Goal: Transaction & Acquisition: Purchase product/service

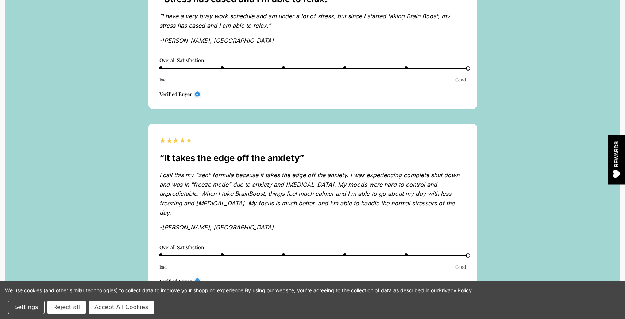
scroll to position [2668, 0]
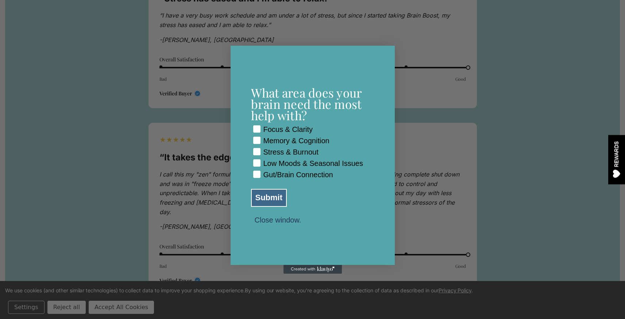
click at [271, 223] on button "Close window." at bounding box center [278, 219] width 54 height 7
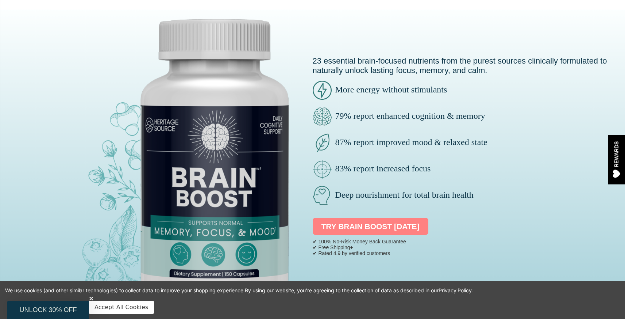
scroll to position [63, 0]
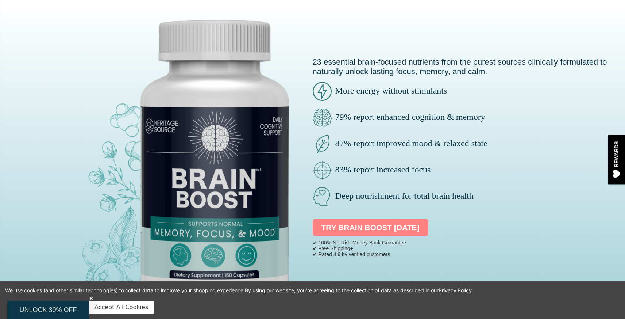
click at [406, 226] on link "TRY BRAIN BOOST TODAY" at bounding box center [371, 228] width 116 height 18
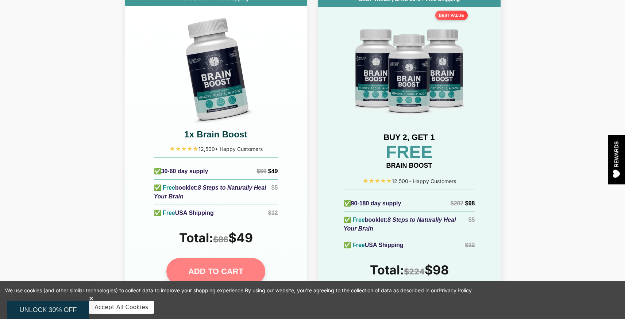
scroll to position [3284, 0]
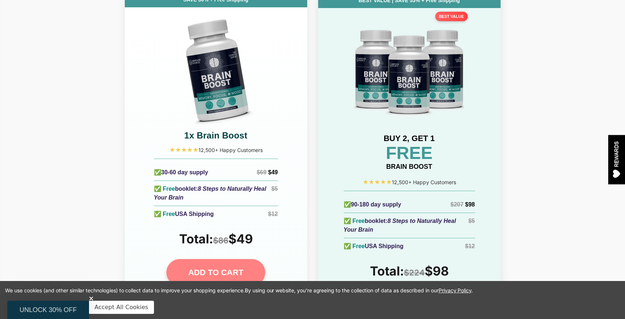
click at [90, 297] on icon "Close teaser" at bounding box center [91, 297] width 7 height 7
click at [97, 306] on button "Accept All Cookies" at bounding box center [121, 306] width 65 height 13
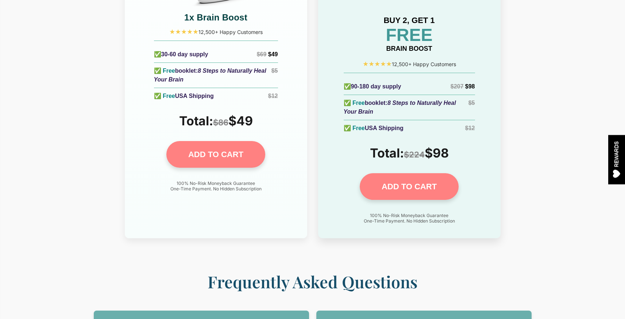
scroll to position [3400, 0]
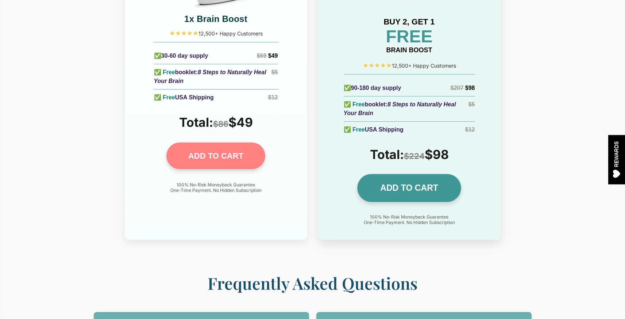
click at [450, 174] on link "ADD TO CART" at bounding box center [409, 188] width 104 height 28
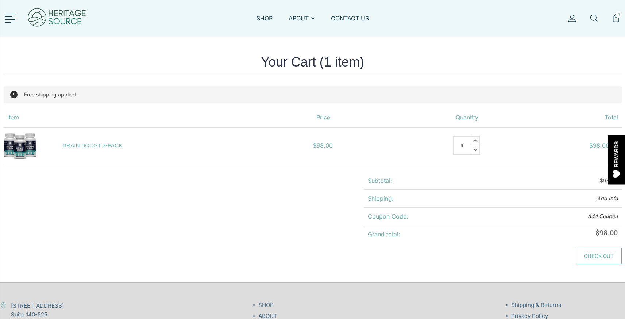
click at [595, 261] on link "Check out" at bounding box center [599, 256] width 46 height 16
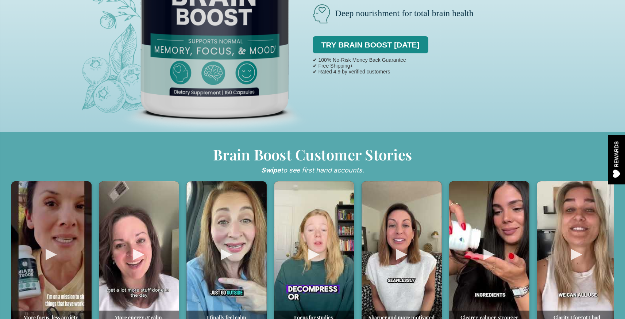
scroll to position [319, 0]
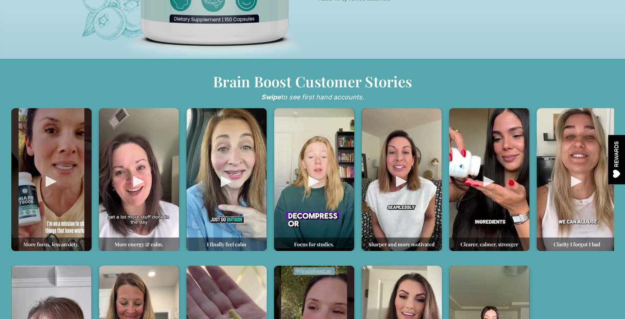
click at [306, 179] on div at bounding box center [314, 179] width 80 height 143
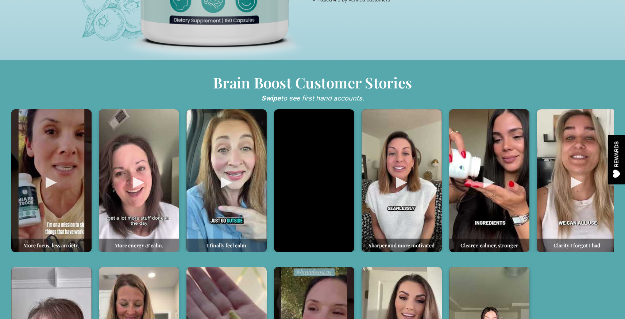
scroll to position [317, 0]
click at [401, 195] on div at bounding box center [402, 180] width 80 height 143
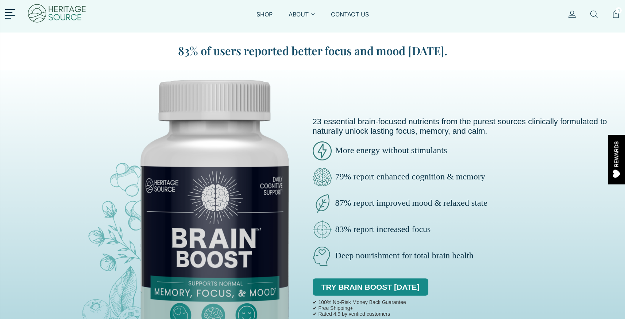
scroll to position [0, 0]
